Goal: Task Accomplishment & Management: Use online tool/utility

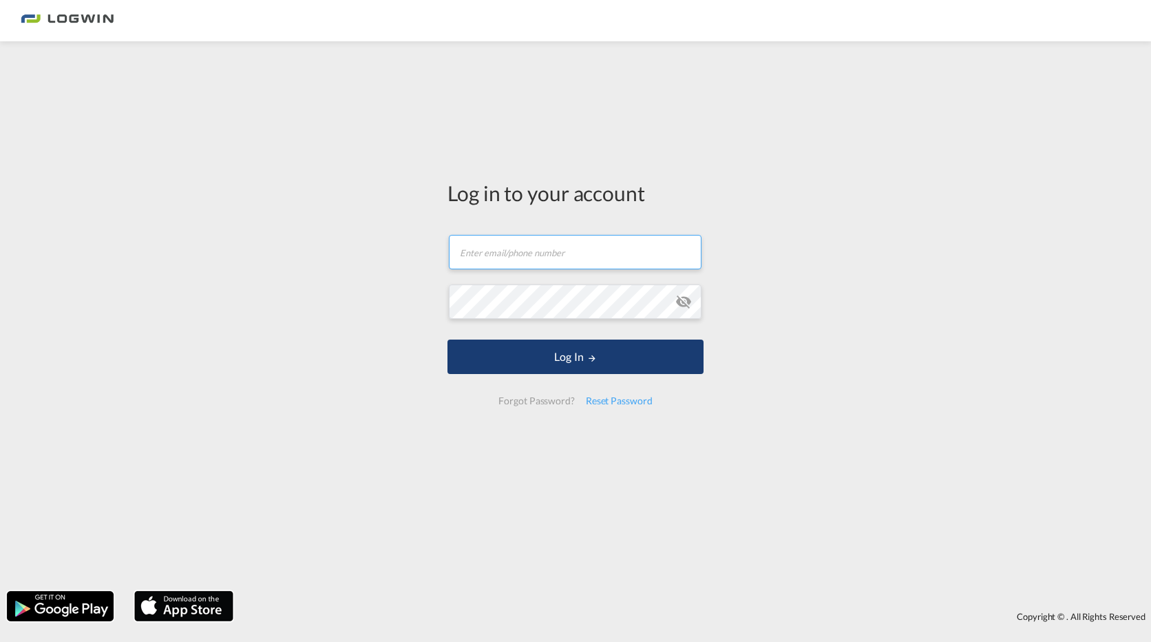
type input "sindy.lopez@logwin-logistics.com"
click at [580, 357] on button "Log In" at bounding box center [575, 356] width 256 height 34
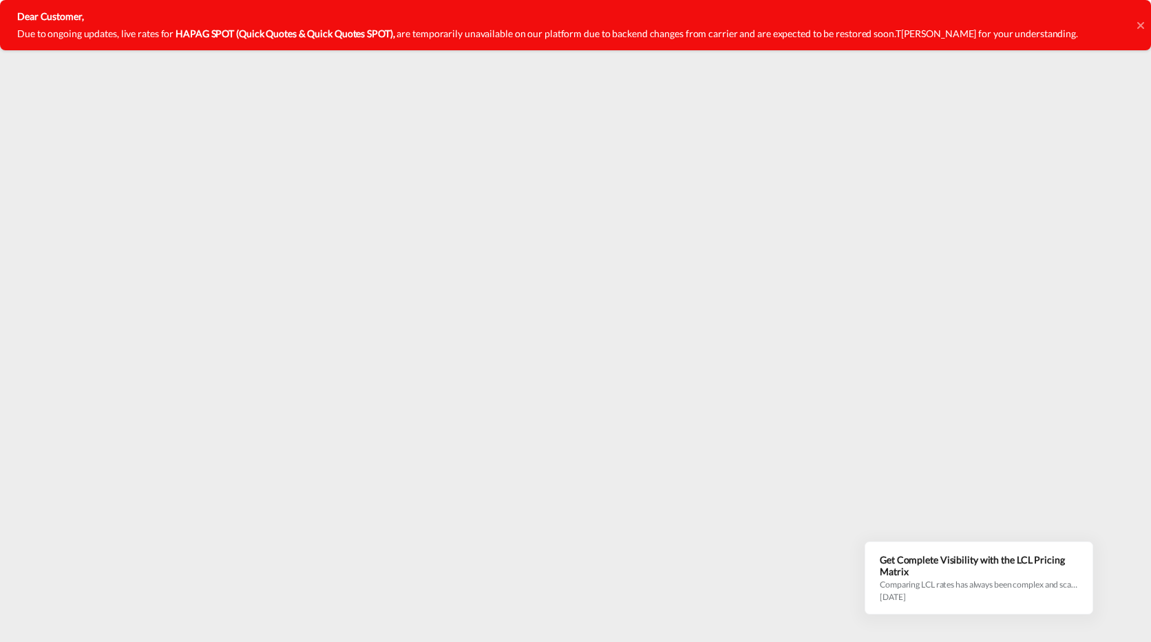
click at [1141, 22] on icon at bounding box center [1140, 25] width 7 height 11
